Goal: Task Accomplishment & Management: Manage account settings

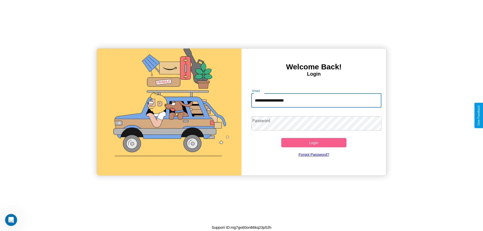
type input "**********"
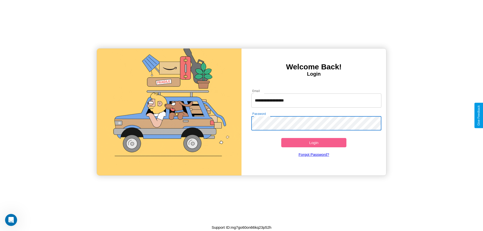
click at [313, 143] on button "Login" at bounding box center [313, 142] width 65 height 9
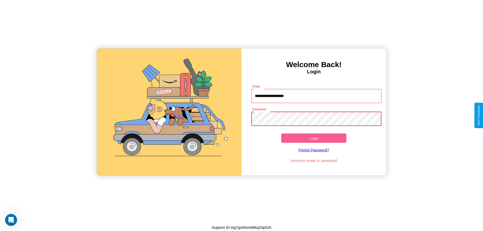
click at [313, 138] on button "Login" at bounding box center [313, 137] width 65 height 9
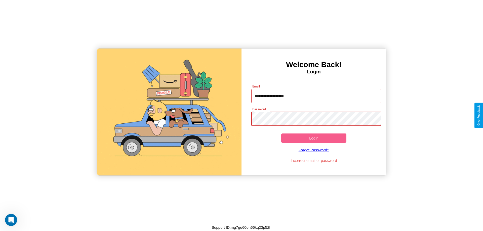
click at [313, 138] on button "Login" at bounding box center [313, 137] width 65 height 9
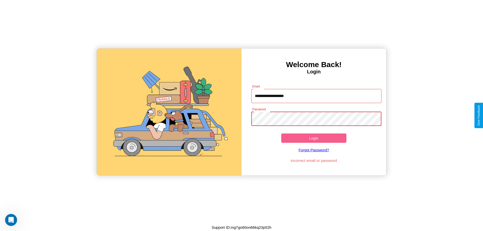
click at [313, 138] on button "Login" at bounding box center [313, 137] width 65 height 9
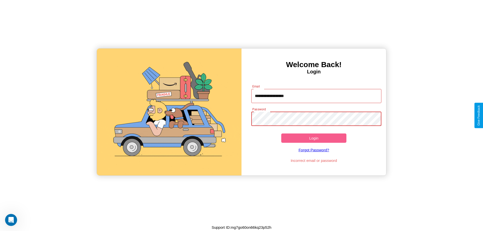
click at [313, 138] on button "Login" at bounding box center [313, 137] width 65 height 9
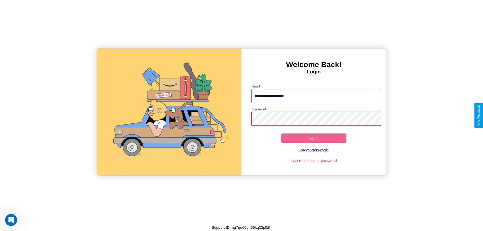
click at [313, 138] on button "Login" at bounding box center [313, 137] width 65 height 9
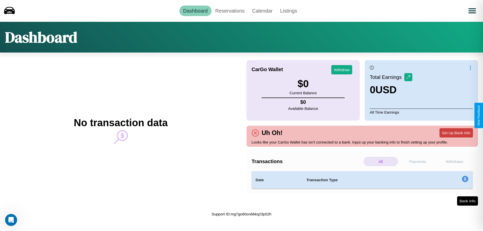
click at [456, 133] on button "Set Up Bank Info" at bounding box center [455, 132] width 33 height 9
